Goal: Information Seeking & Learning: Learn about a topic

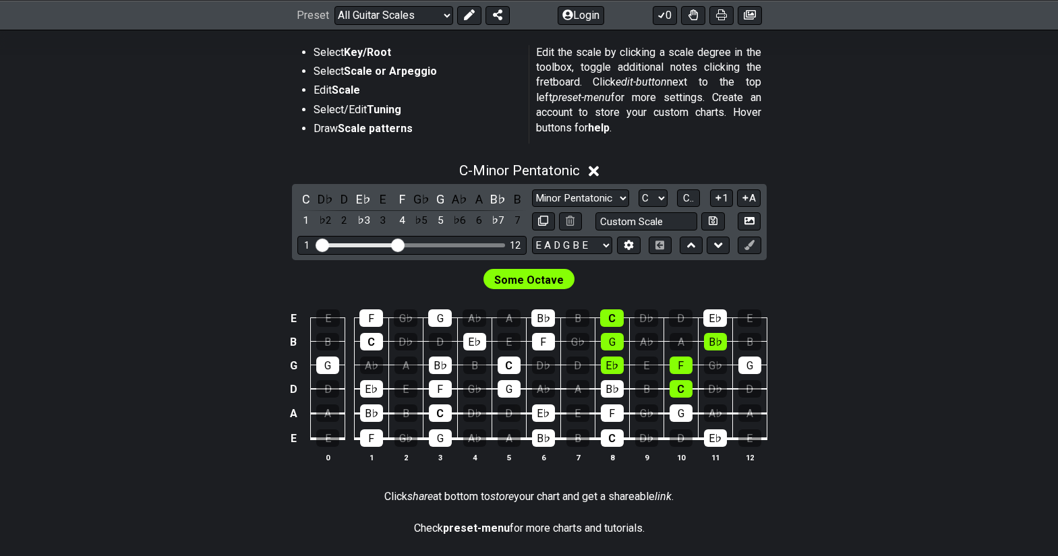
scroll to position [270, 0]
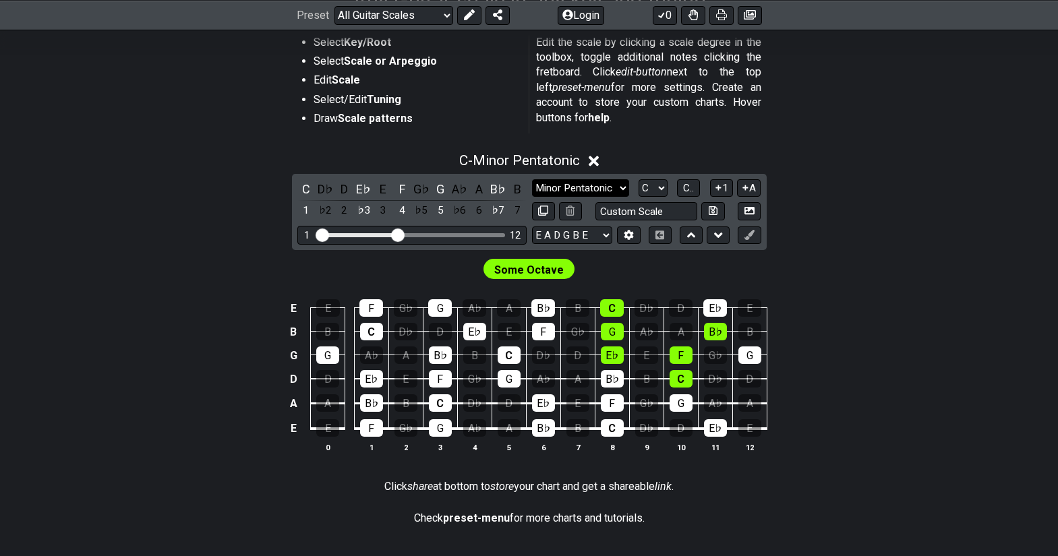
click at [623, 188] on select "Minor Pentatonic Root Minor Pentatonic Major Pentatonic Minor Blues Major Blues…" at bounding box center [580, 188] width 97 height 18
click at [661, 186] on select "A♭ A A♯ B♭ B C C♯ D♭ D D♯ E♭ E F F♯ G♭ G G♯" at bounding box center [653, 188] width 29 height 18
select select "A"
click at [639, 179] on select "A♭ A A♯ B♭ B C C♯ D♭ D D♯ E♭ E F F♯ G♭ G G♯" at bounding box center [653, 188] width 29 height 18
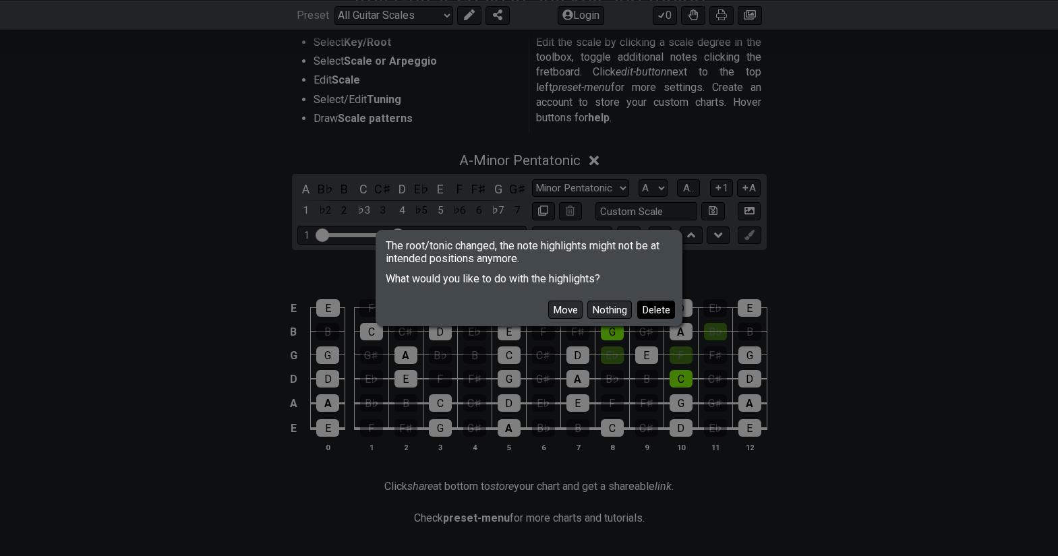
click at [653, 314] on button "Delete" at bounding box center [656, 310] width 38 height 18
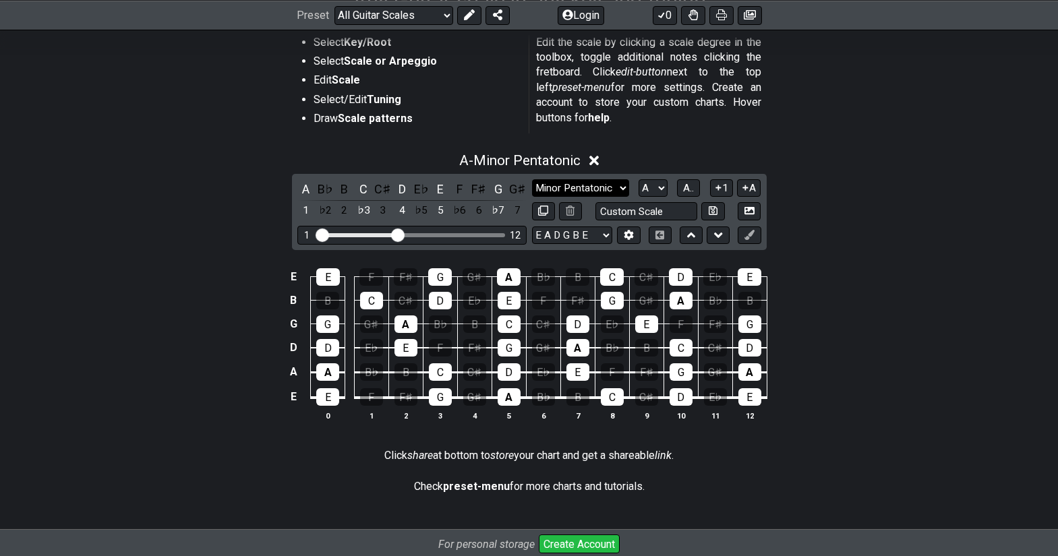
click at [622, 189] on select "Minor Pentatonic Root Minor Pentatonic Major Pentatonic Minor Blues Major Blues…" at bounding box center [580, 188] width 97 height 18
click at [532, 179] on select "Minor Pentatonic Root Minor Pentatonic Major Pentatonic Minor Blues Major Blues…" at bounding box center [580, 188] width 97 height 18
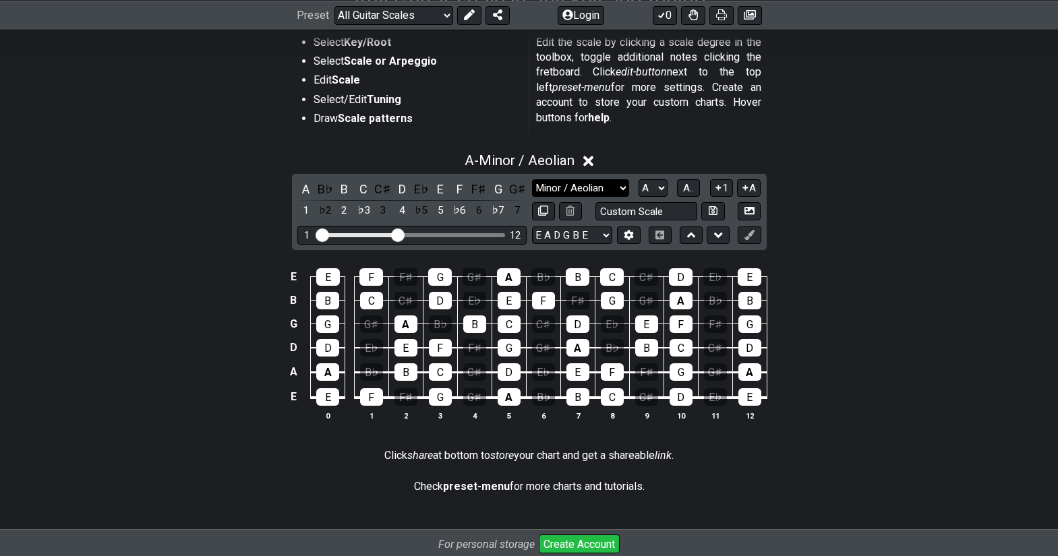
click at [620, 187] on select "Minor Pentatonic Root Minor Pentatonic Major Pentatonic Minor Blues Major Blues…" at bounding box center [580, 188] width 97 height 18
click at [532, 179] on select "Minor Pentatonic Root Minor Pentatonic Major Pentatonic Minor Blues Major Blues…" at bounding box center [580, 188] width 97 height 18
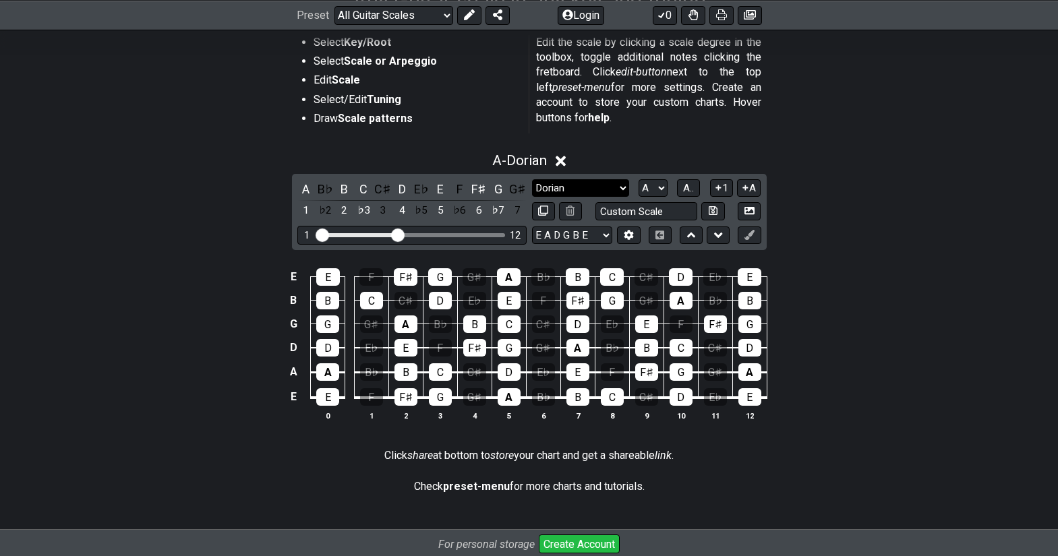
click at [624, 193] on select "Minor Pentatonic Root Minor Pentatonic Major Pentatonic Minor Blues Major Blues…" at bounding box center [580, 188] width 97 height 18
select select "Mixolydian"
click at [532, 179] on select "Minor Pentatonic Root Minor Pentatonic Major Pentatonic Minor Blues Major Blues…" at bounding box center [580, 188] width 97 height 18
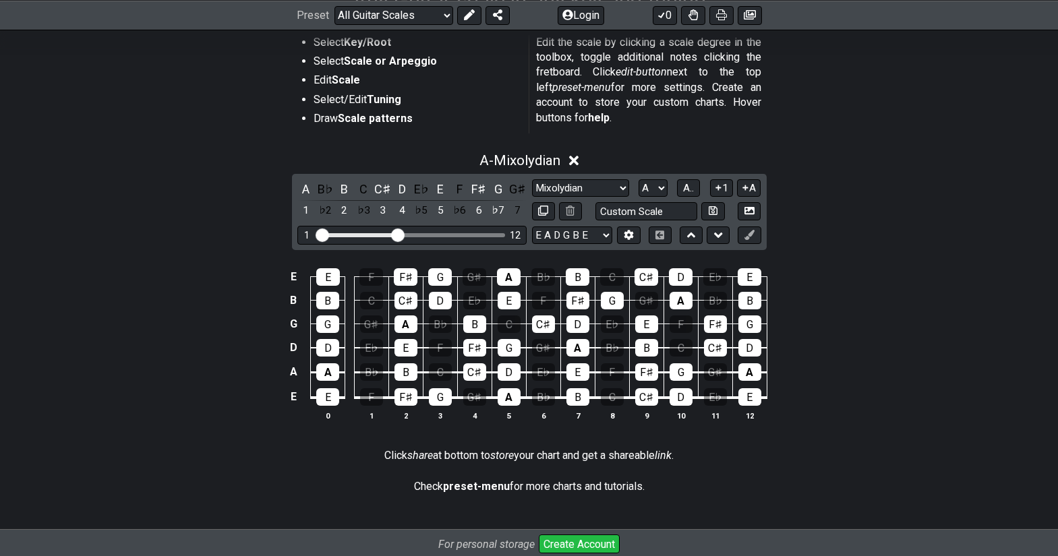
click at [874, 141] on section "Select Key/Root Select Scale or Arpeggio Edit Scale Select/Edit Tuning Draw Sca…" at bounding box center [529, 87] width 1052 height 115
click at [653, 210] on input "text" at bounding box center [646, 211] width 102 height 18
type input "Custom Scale"
click at [837, 165] on div "A - Mixolydian" at bounding box center [529, 156] width 1052 height 25
